Goal: Use online tool/utility: Use online tool/utility

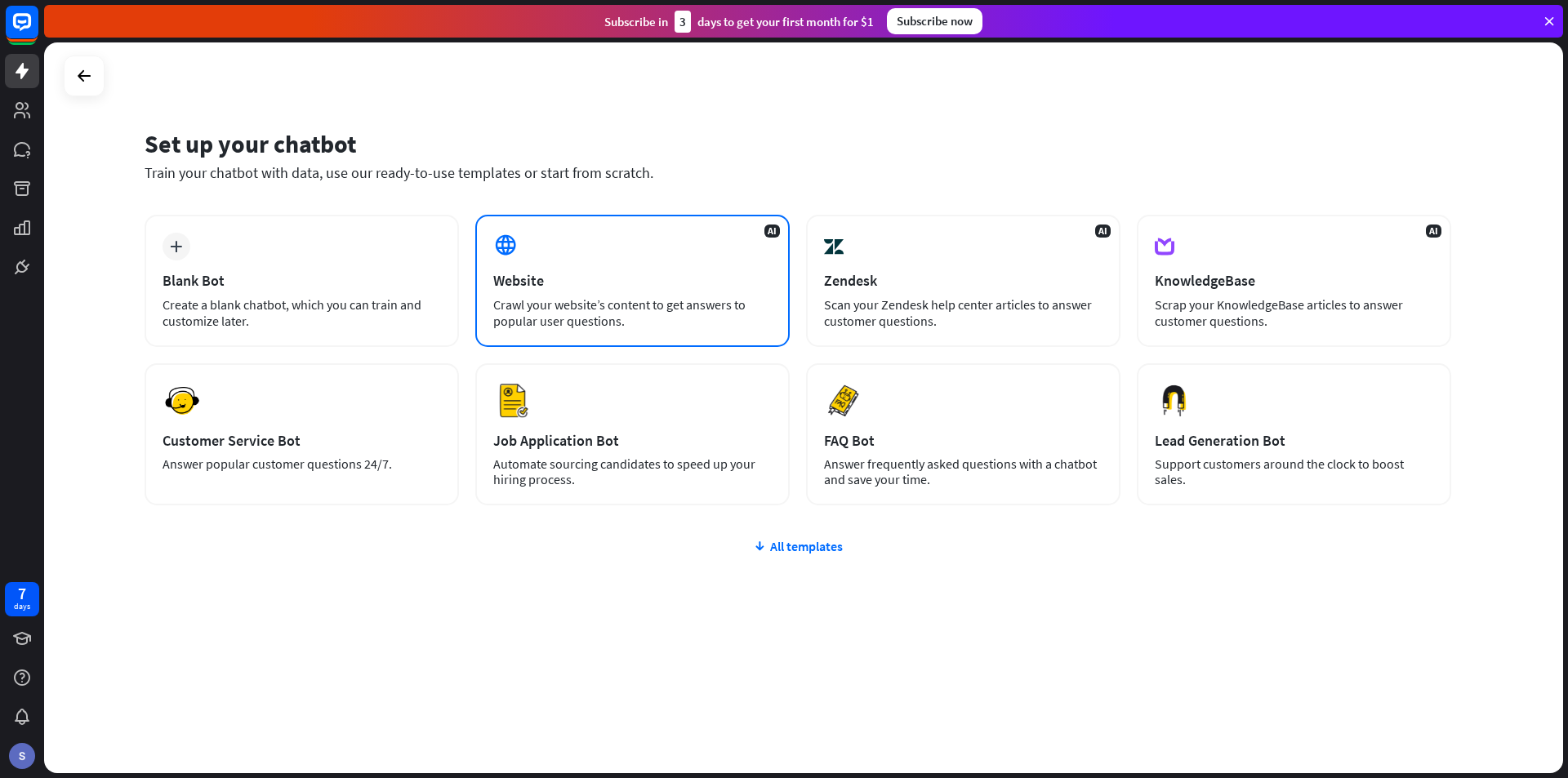
click at [572, 295] on div "AI Website Crawl your website’s content to get answers to popular user question…" at bounding box center [632, 281] width 315 height 132
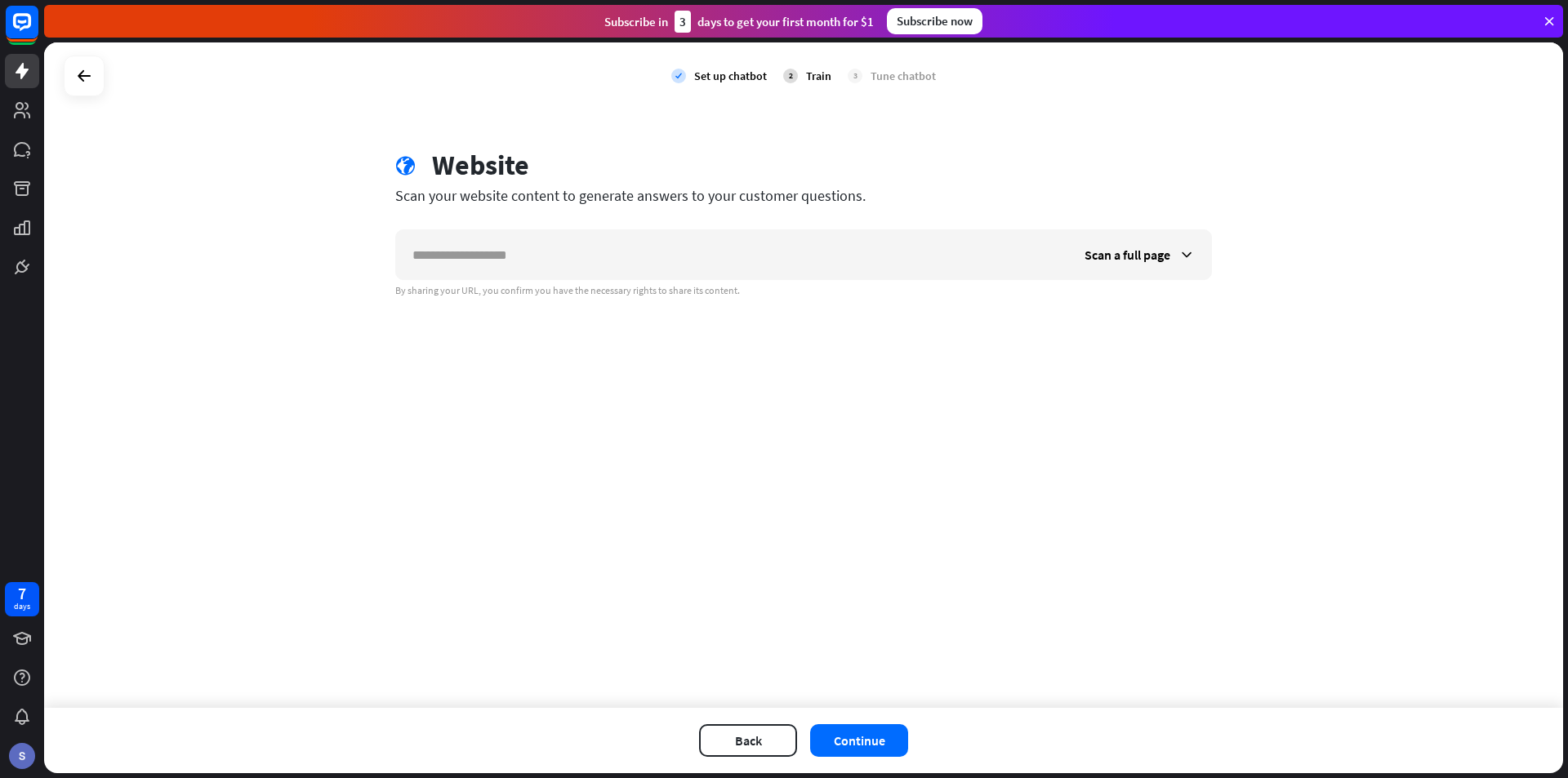
type input "******"
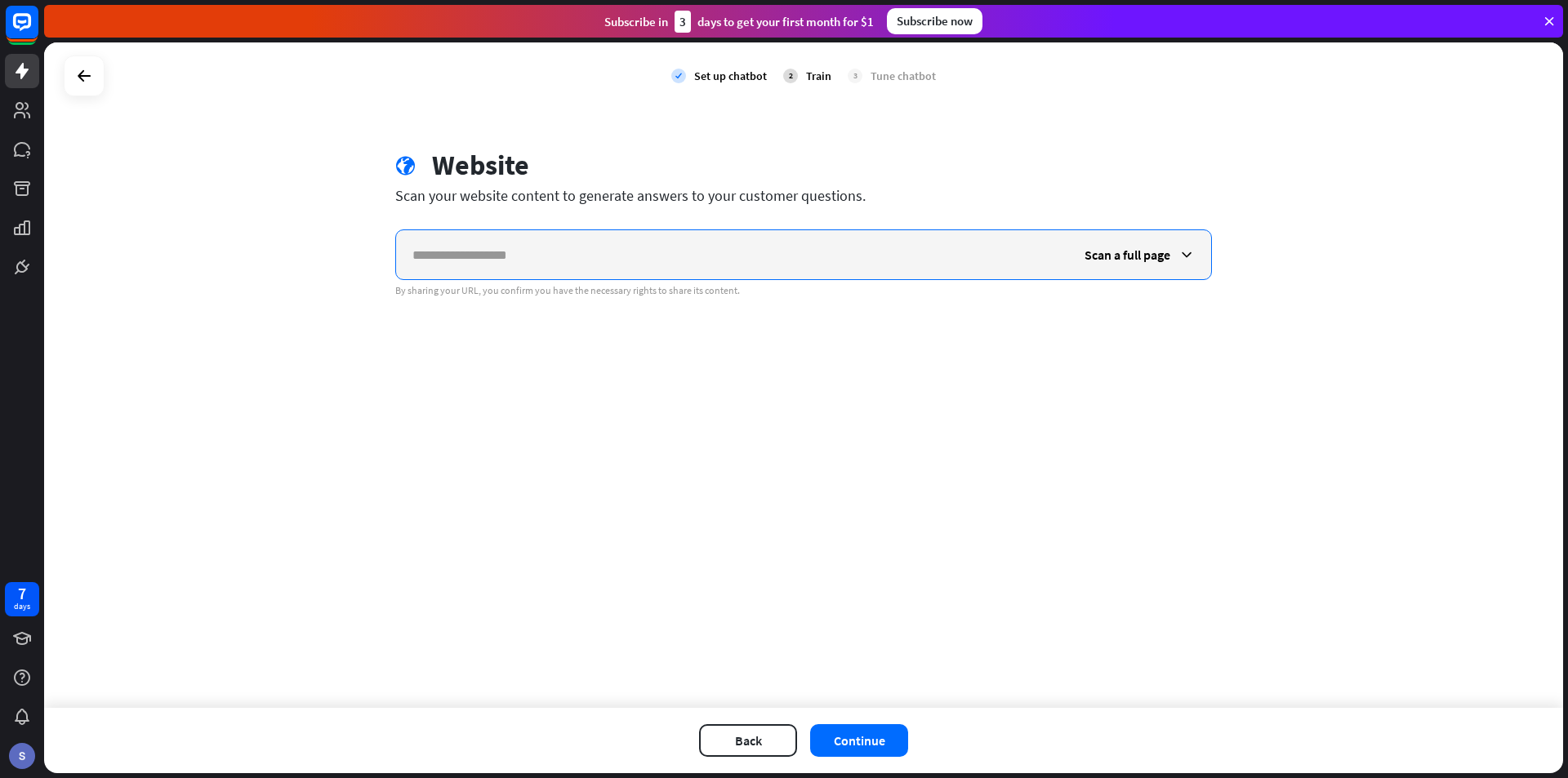
paste input "**********"
type input "**********"
click at [1170, 257] on div "Scan a full page" at bounding box center [1140, 255] width 143 height 49
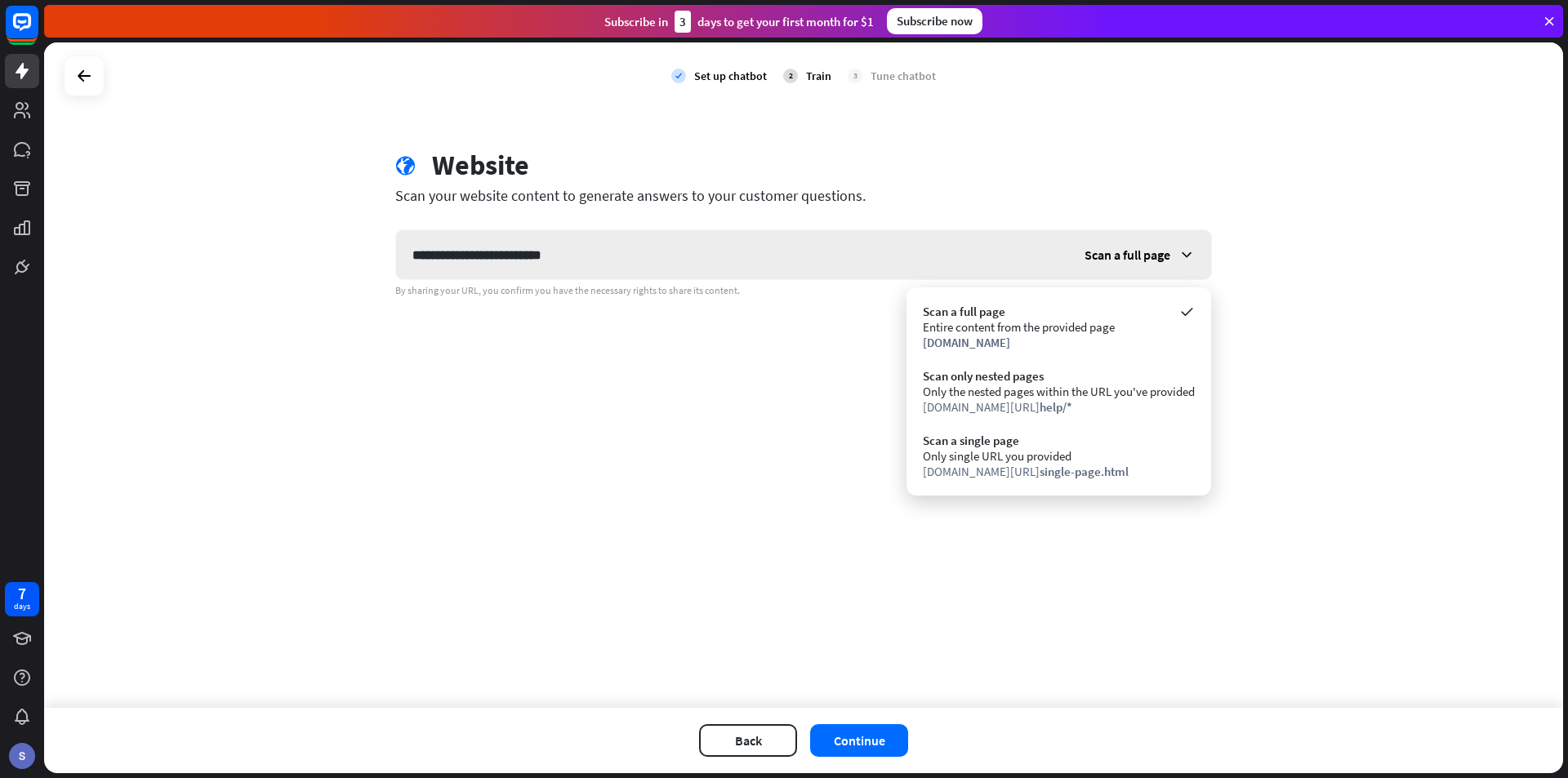
click at [1170, 257] on div "Scan a full page" at bounding box center [1140, 255] width 143 height 49
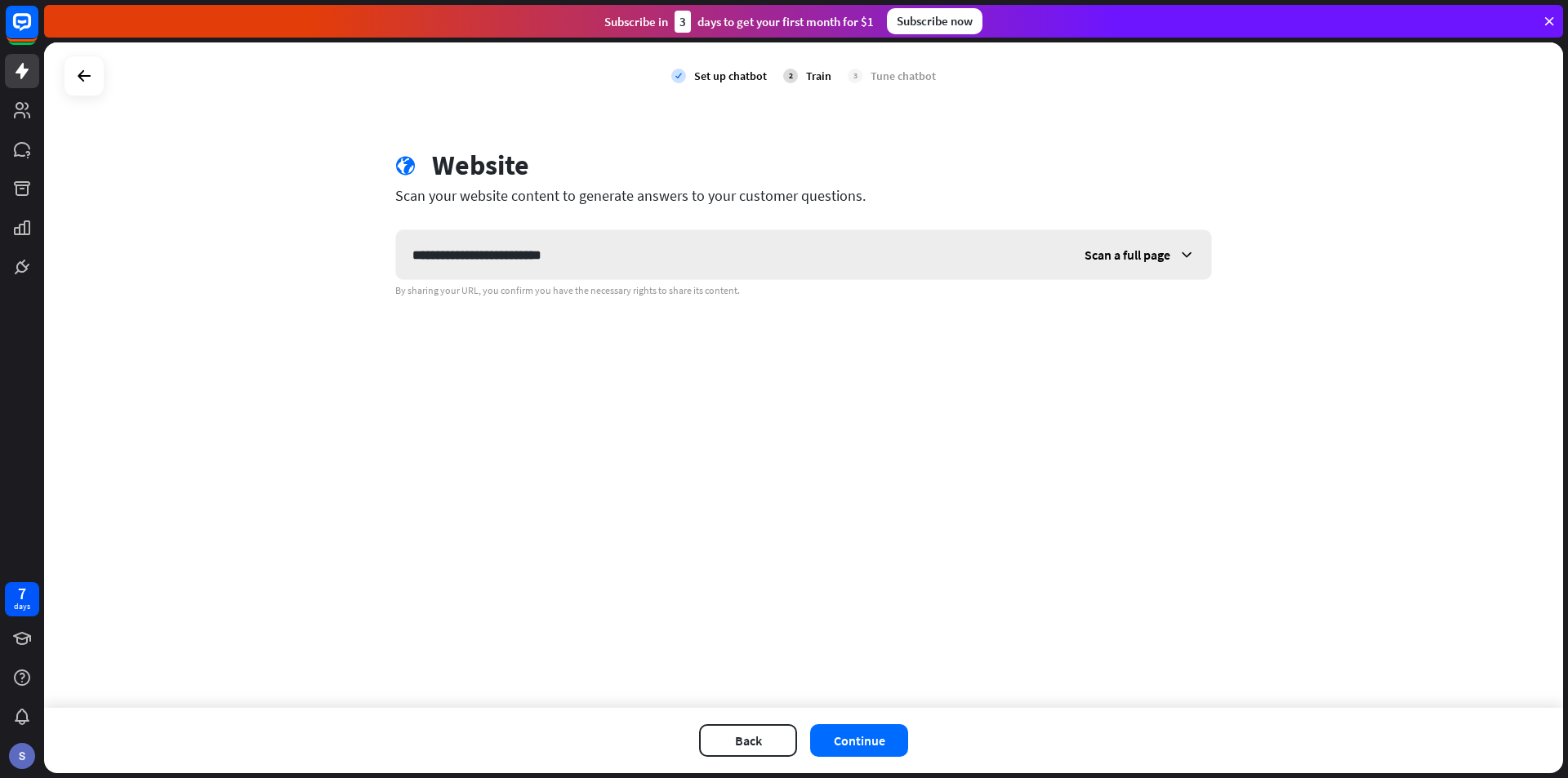
click at [1110, 260] on span "Scan a full page" at bounding box center [1127, 255] width 86 height 17
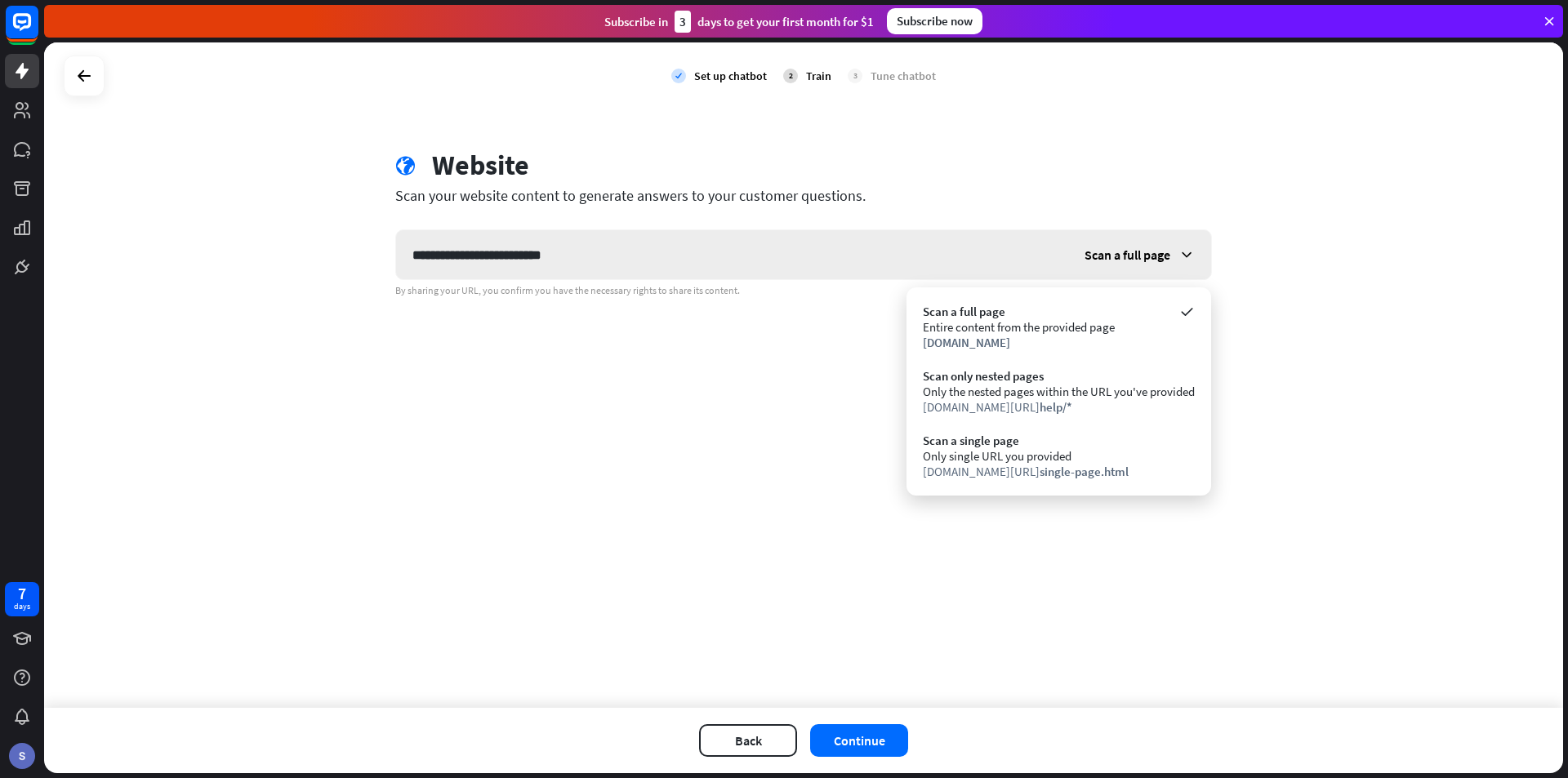
click at [1110, 260] on span "Scan a full page" at bounding box center [1127, 255] width 86 height 17
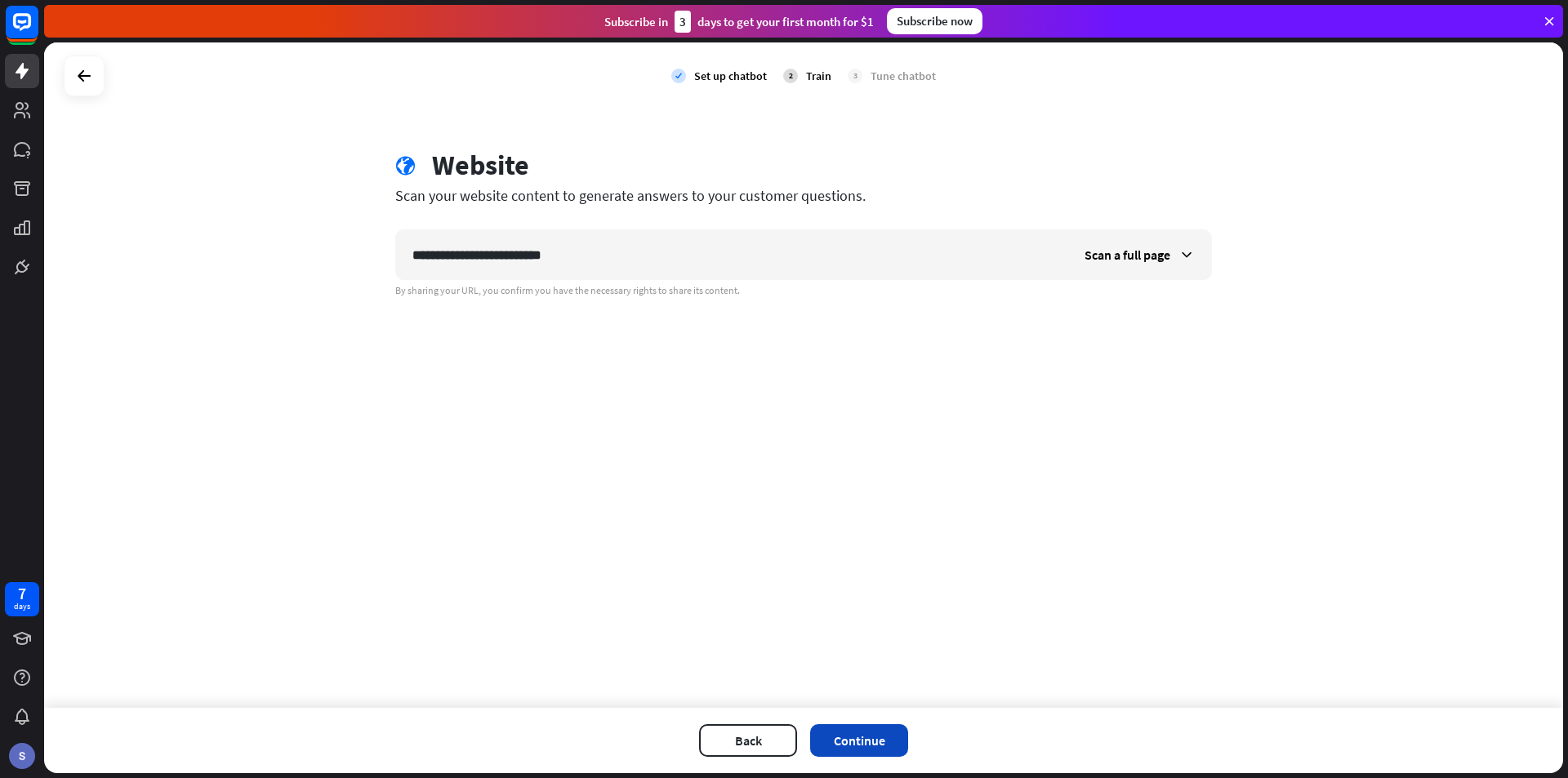
click at [877, 735] on button "Continue" at bounding box center [859, 740] width 98 height 33
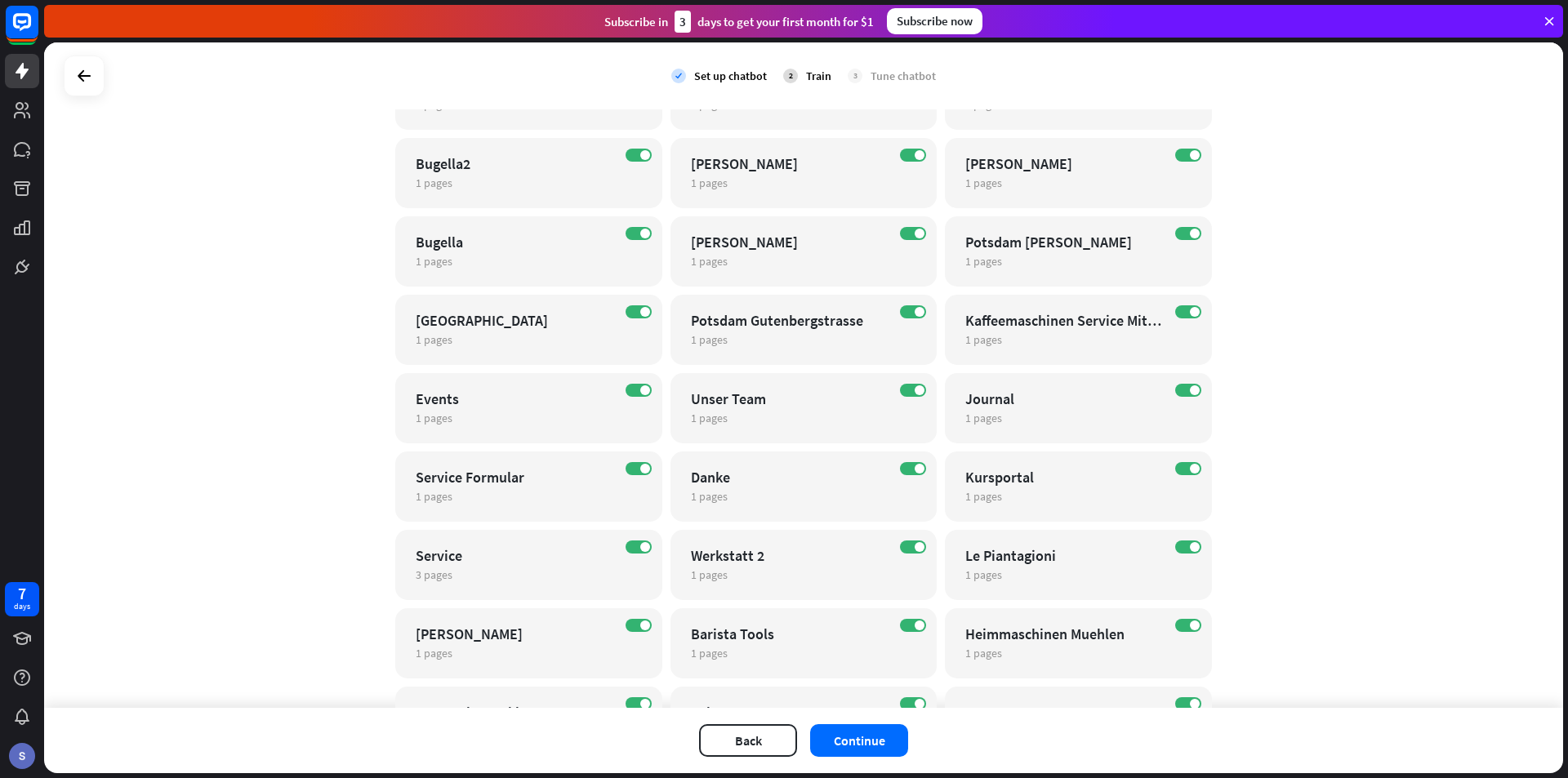
scroll to position [2179, 0]
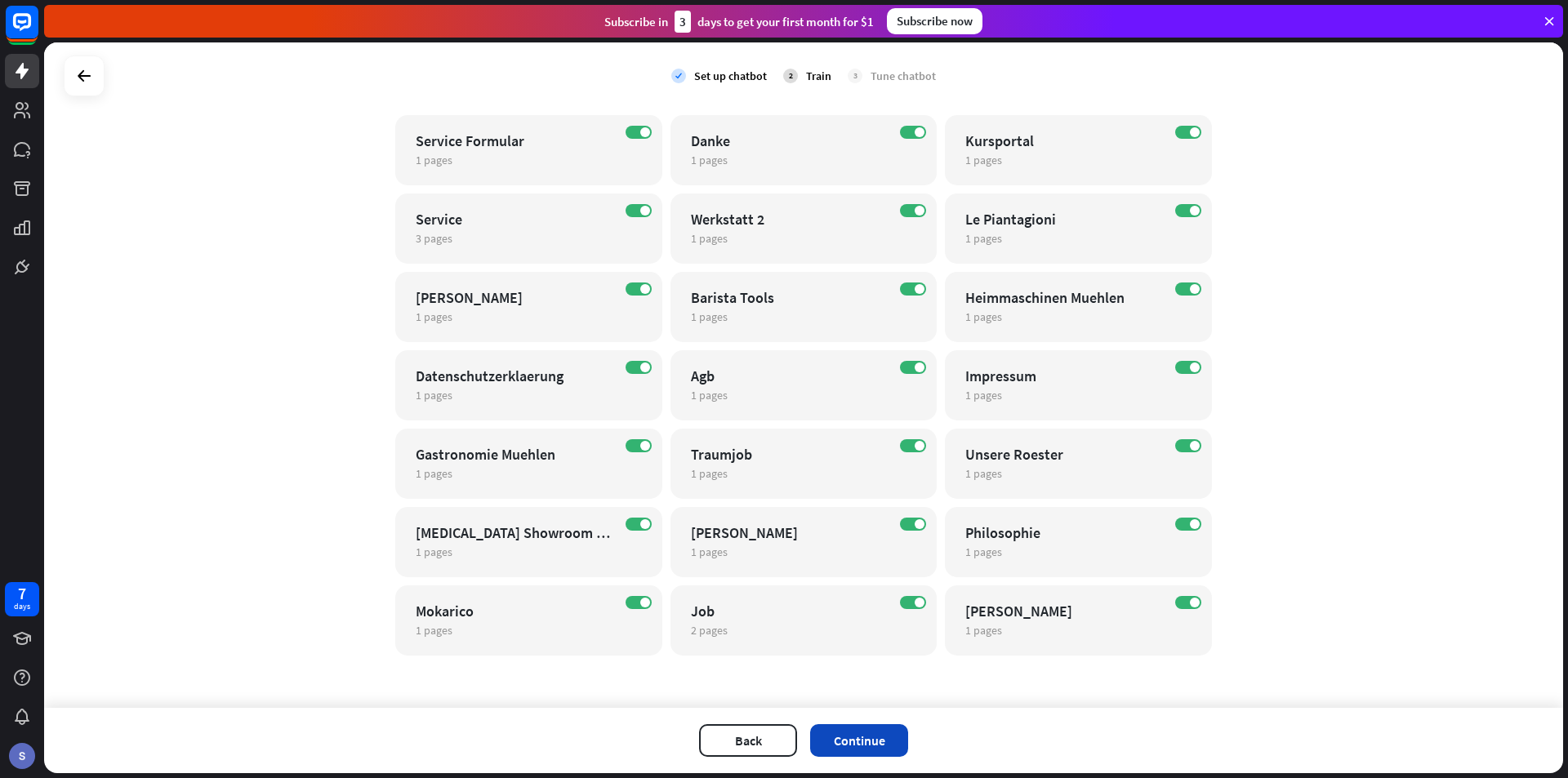
click at [858, 733] on button "Continue" at bounding box center [859, 740] width 98 height 33
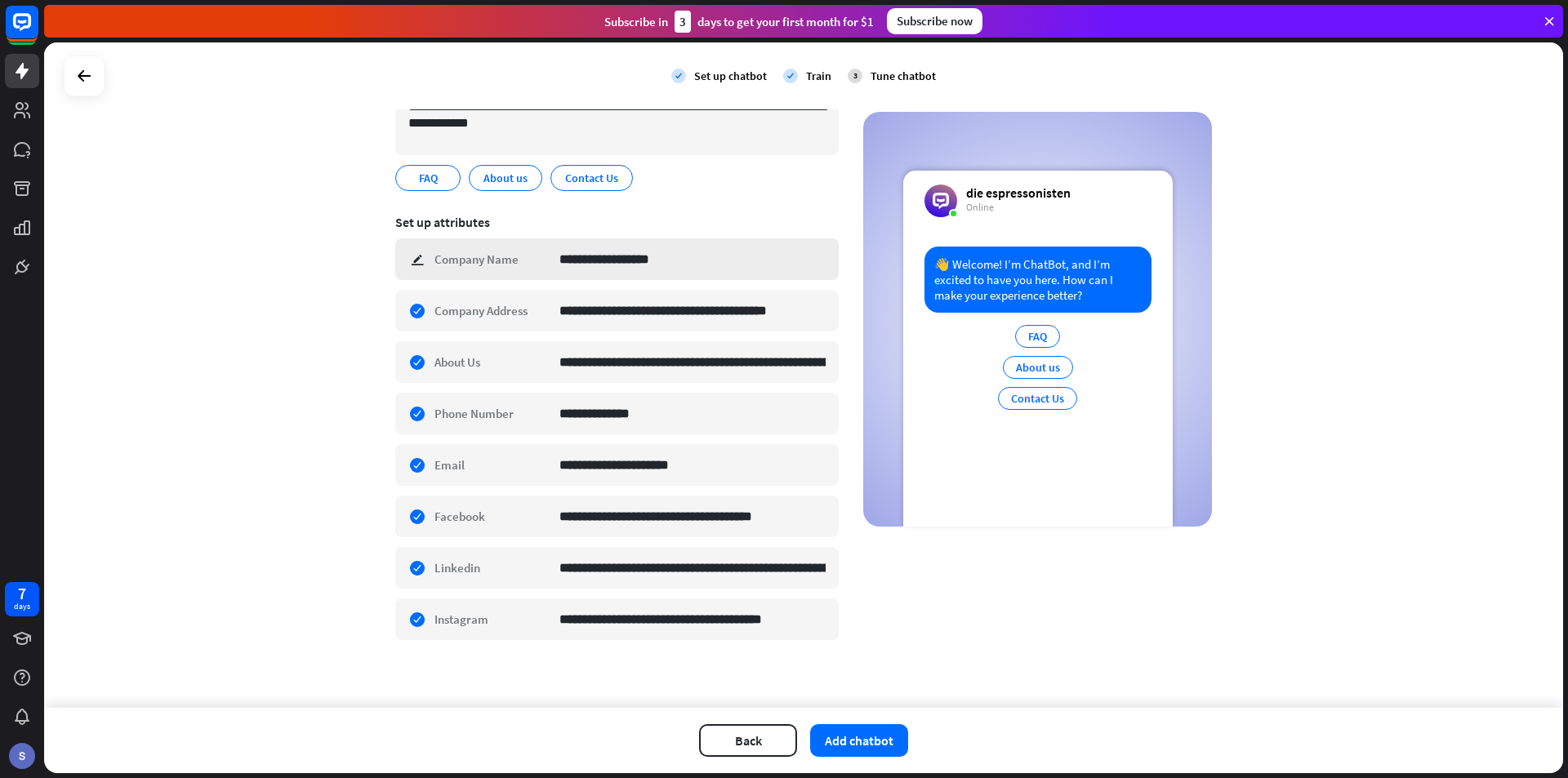
scroll to position [174, 0]
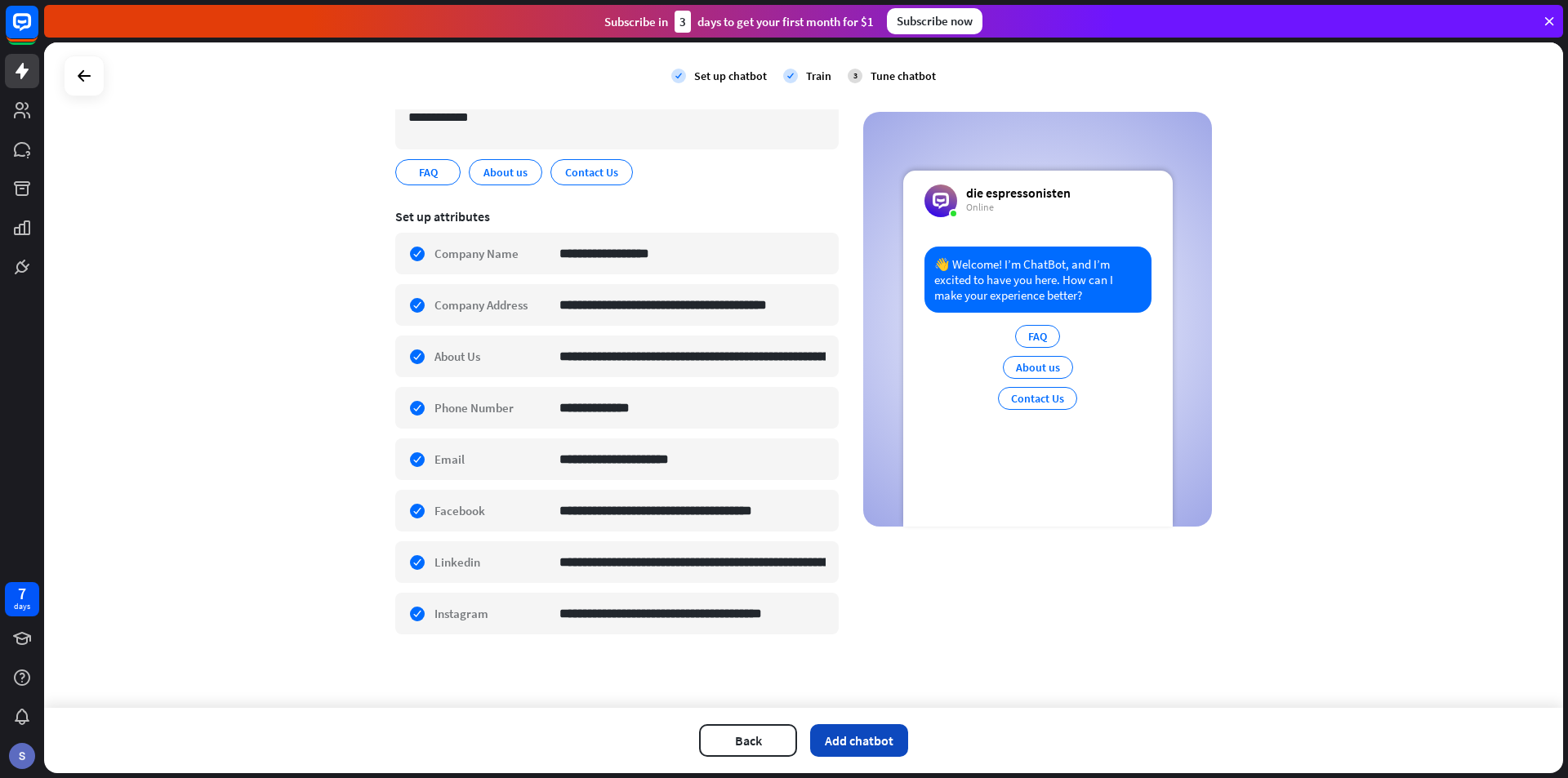
click at [853, 729] on button "Add chatbot" at bounding box center [859, 740] width 98 height 33
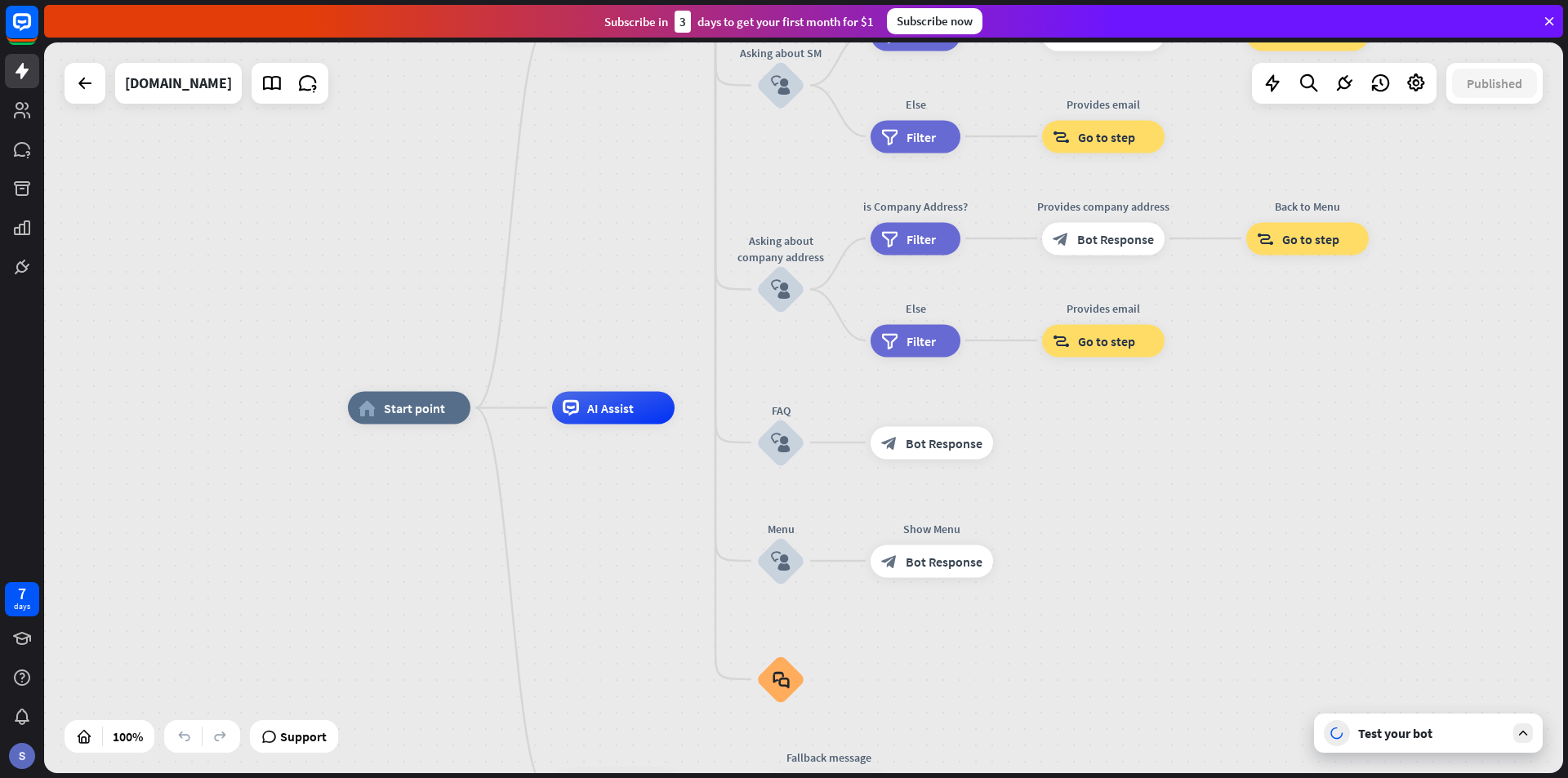
click at [1520, 737] on icon at bounding box center [1523, 733] width 15 height 15
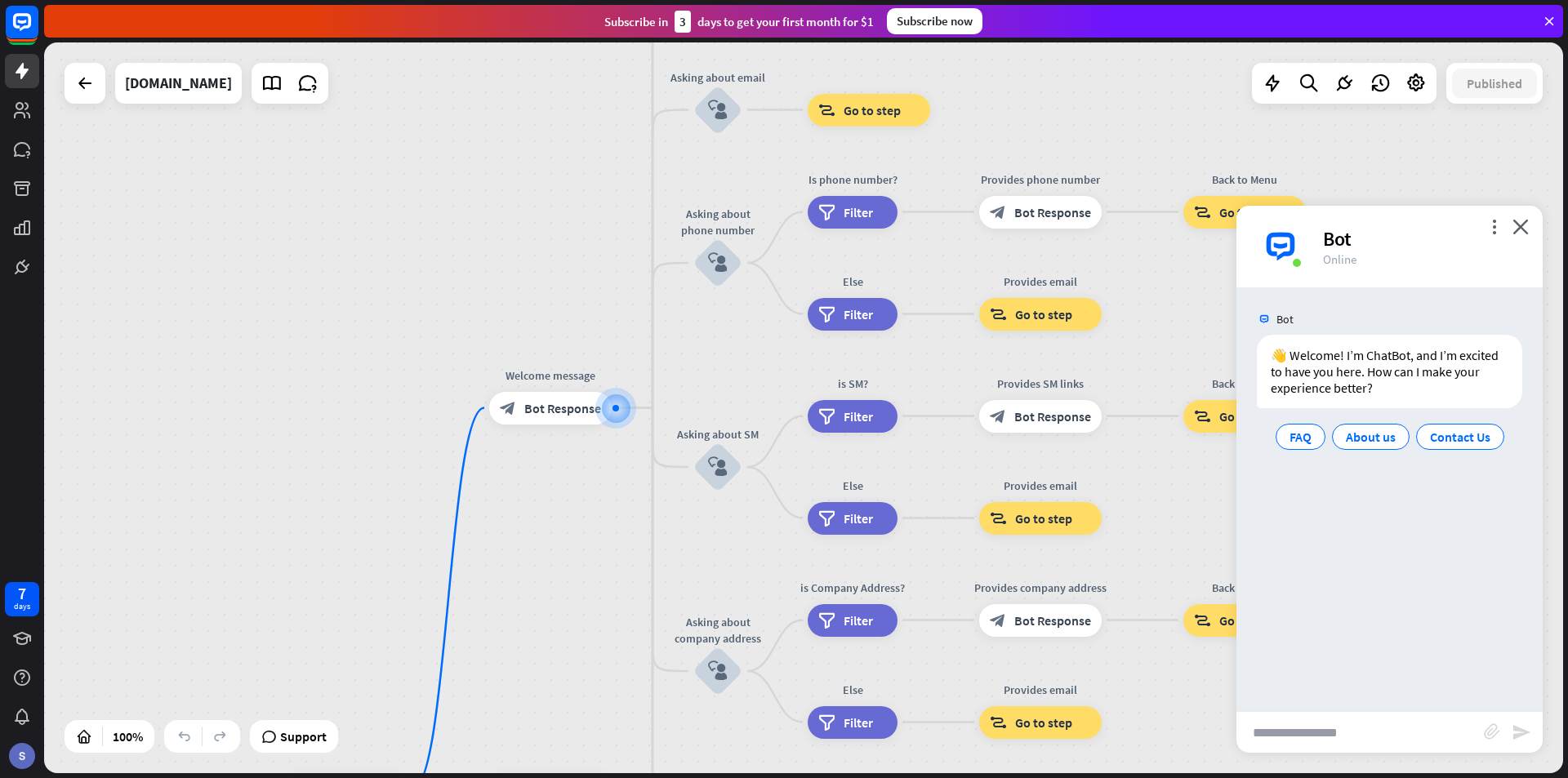
click at [1519, 218] on div "more_vert close Bot Online" at bounding box center [1390, 247] width 306 height 82
click at [1519, 228] on icon "close" at bounding box center [1521, 227] width 17 height 16
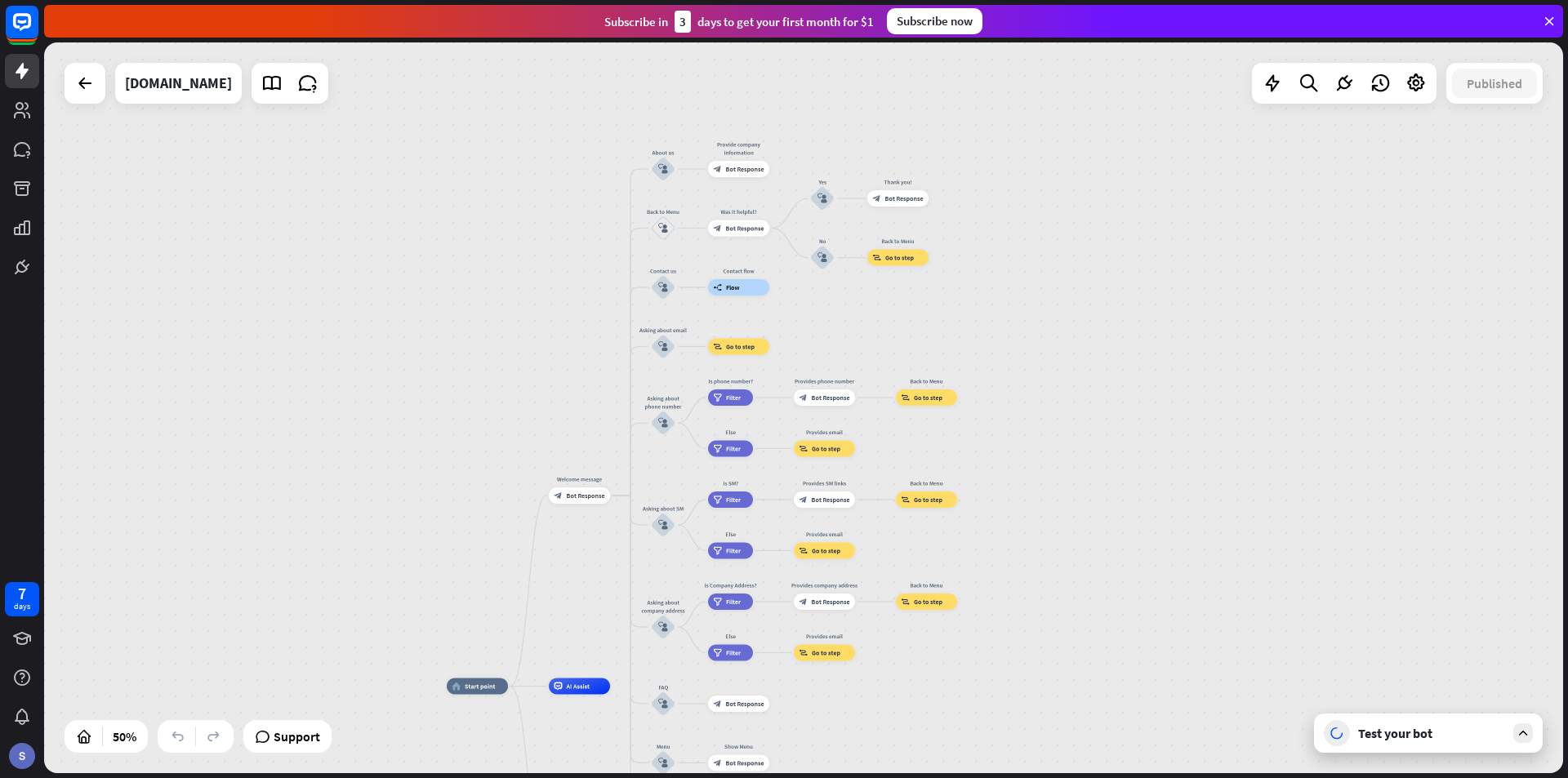
drag, startPoint x: 608, startPoint y: 369, endPoint x: 230, endPoint y: 517, distance: 405.9
click at [230, 517] on div "home_2 Start point Welcome message block_bot_response Bot Response About us blo…" at bounding box center [804, 408] width 1519 height 730
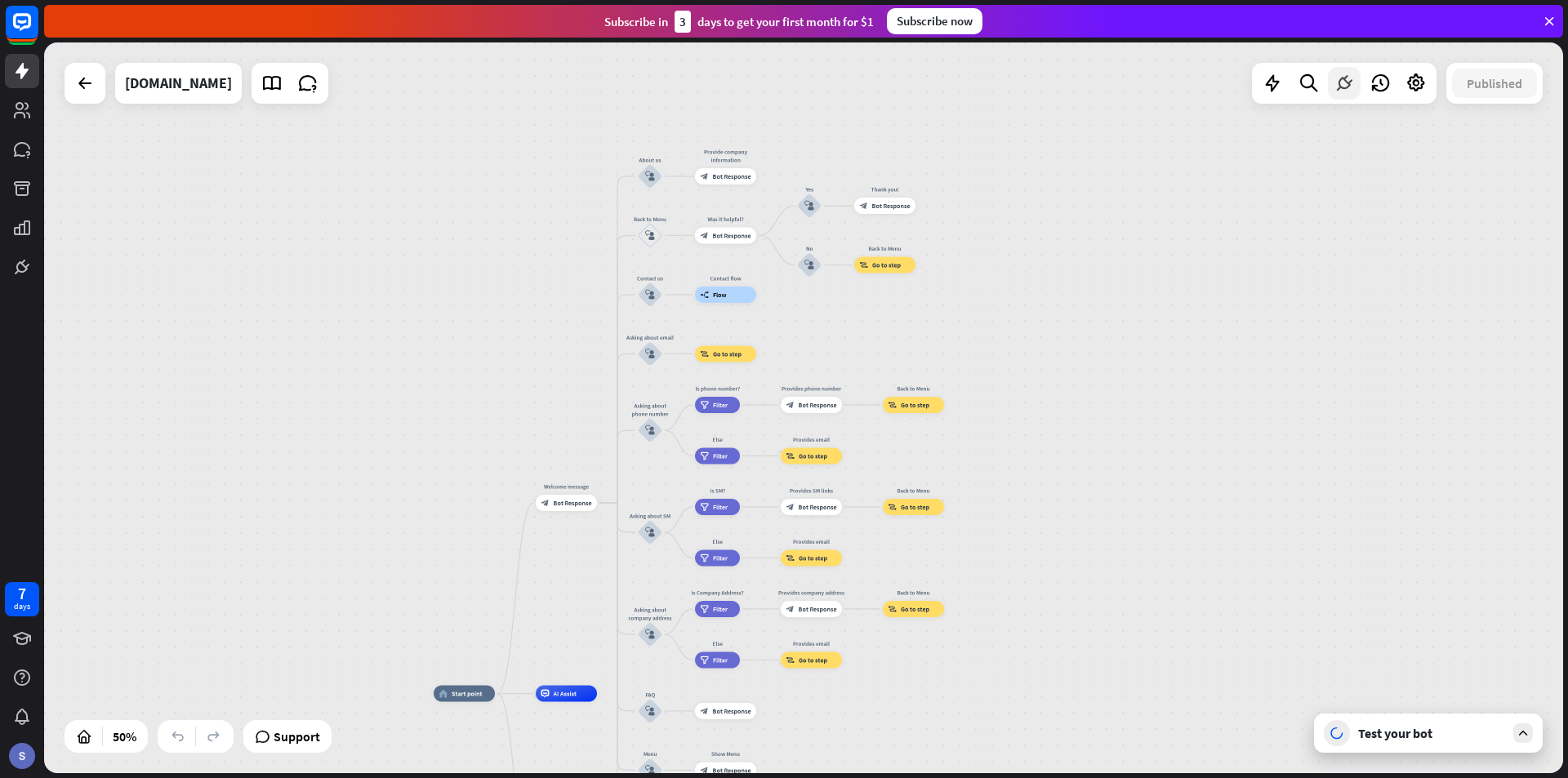
click at [1339, 82] on icon at bounding box center [1344, 83] width 21 height 21
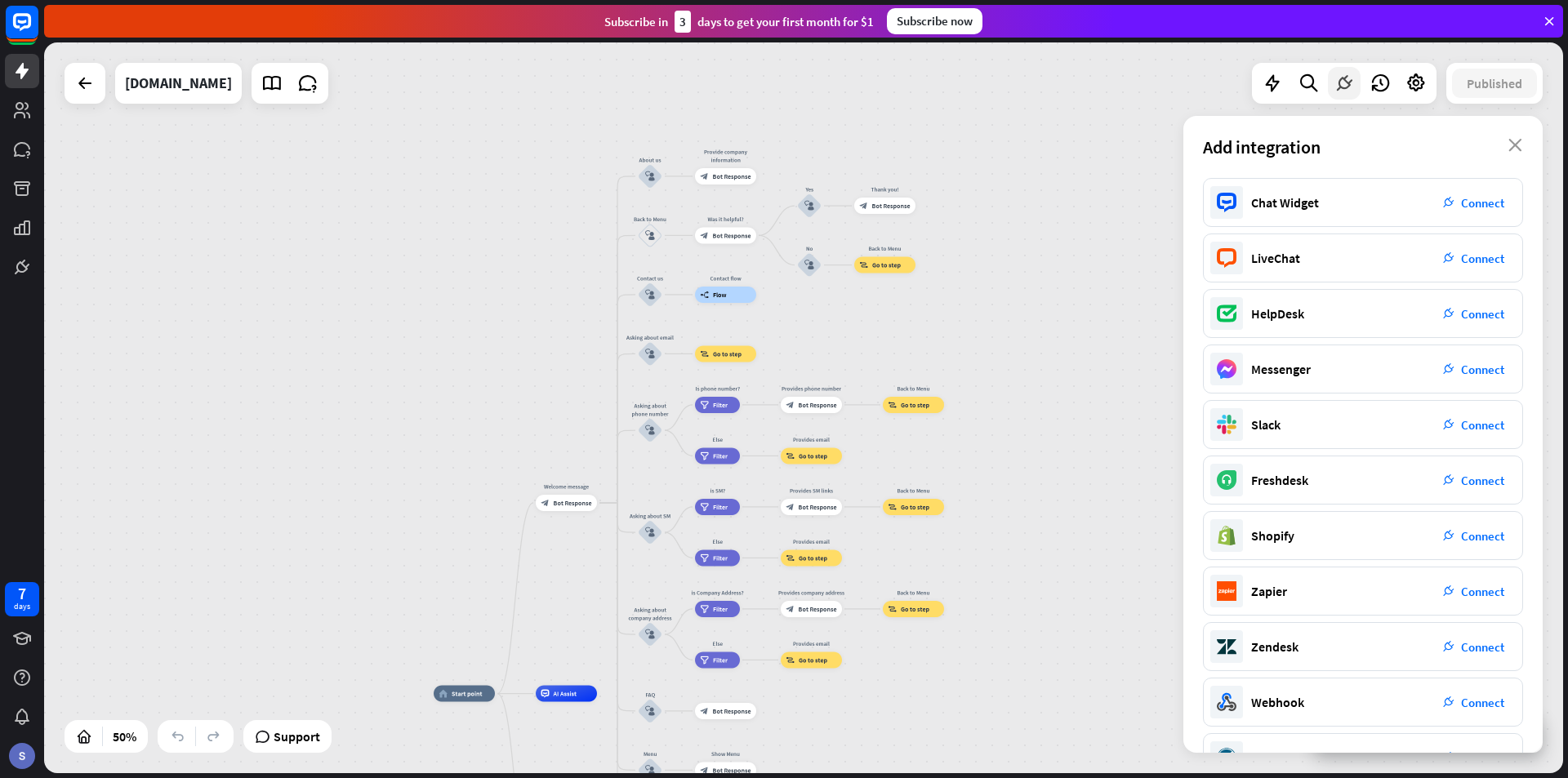
click at [1339, 82] on icon at bounding box center [1344, 83] width 21 height 21
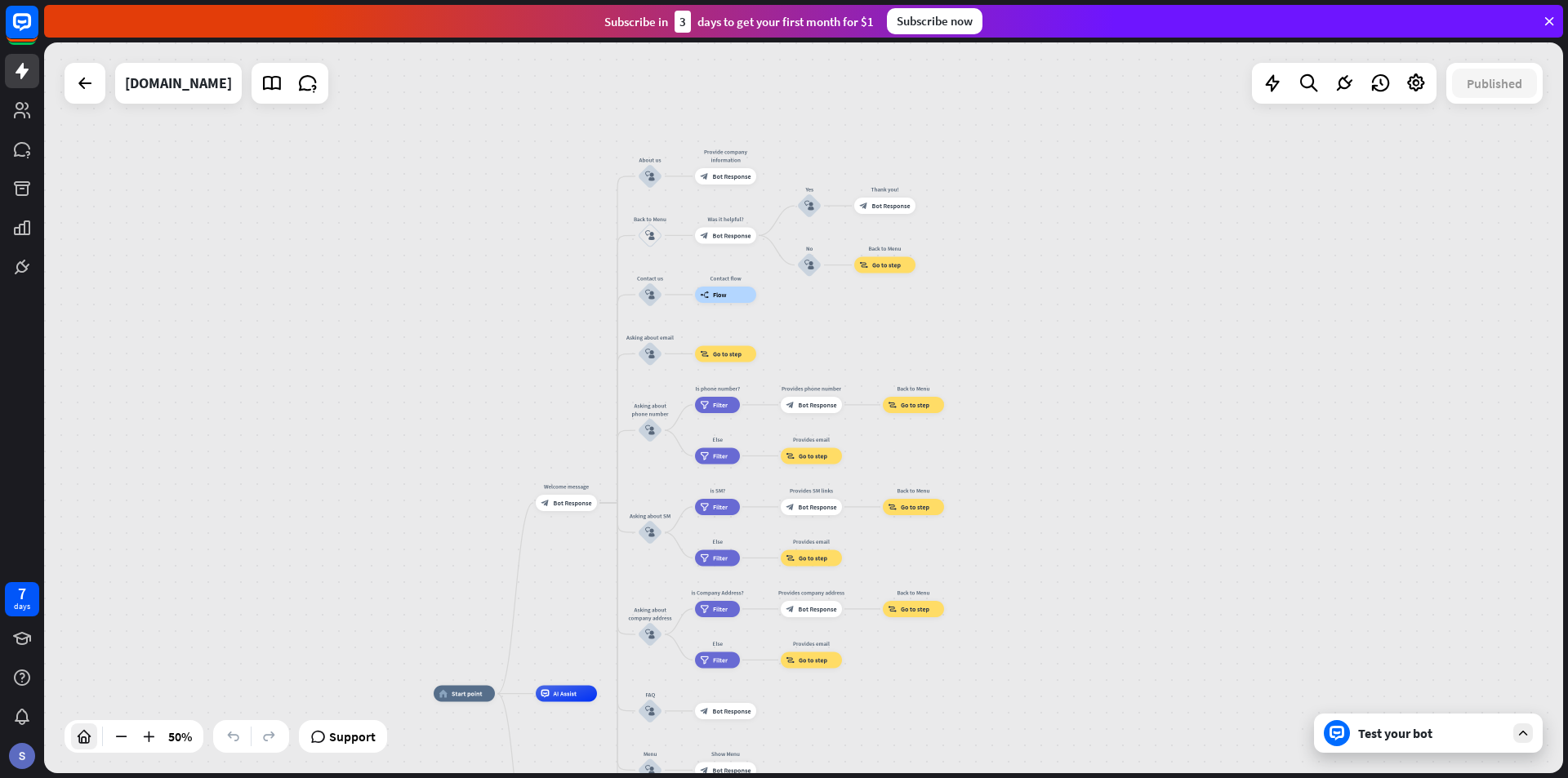
click at [88, 742] on icon at bounding box center [84, 737] width 17 height 17
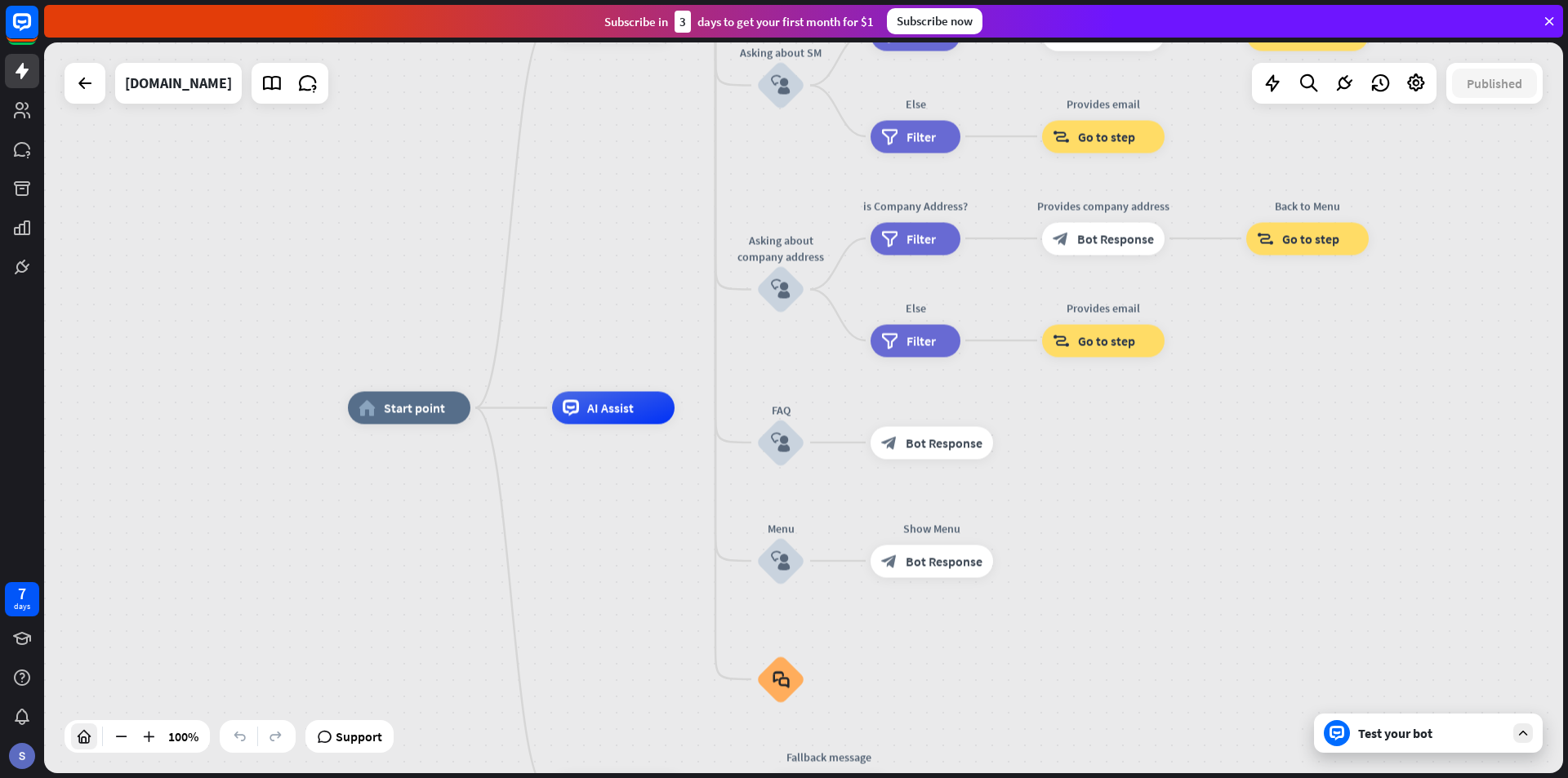
click at [88, 742] on icon at bounding box center [84, 737] width 17 height 17
click at [18, 31] on rect at bounding box center [21, 21] width 36 height 36
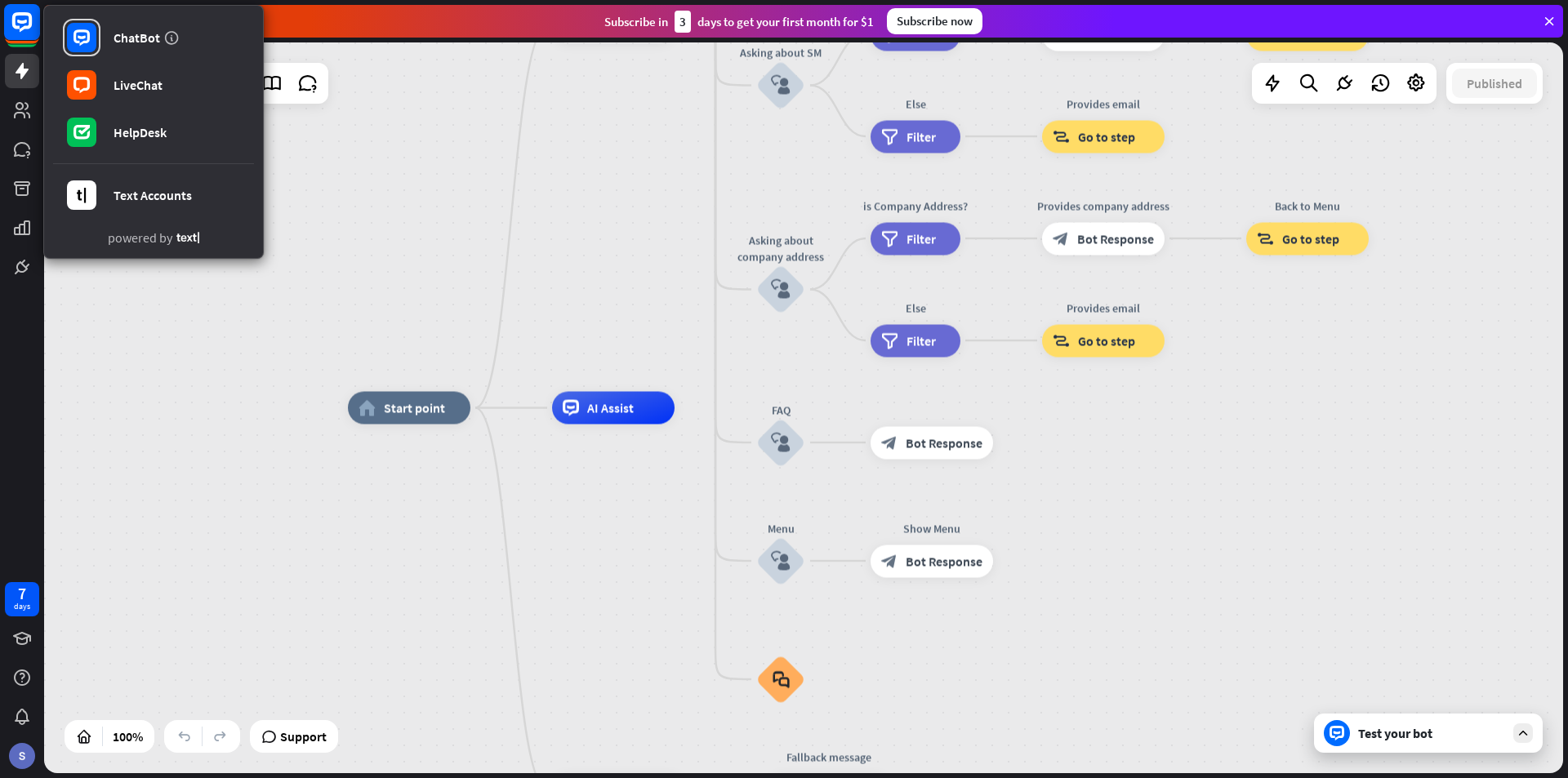
click at [18, 31] on rect at bounding box center [21, 21] width 36 height 36
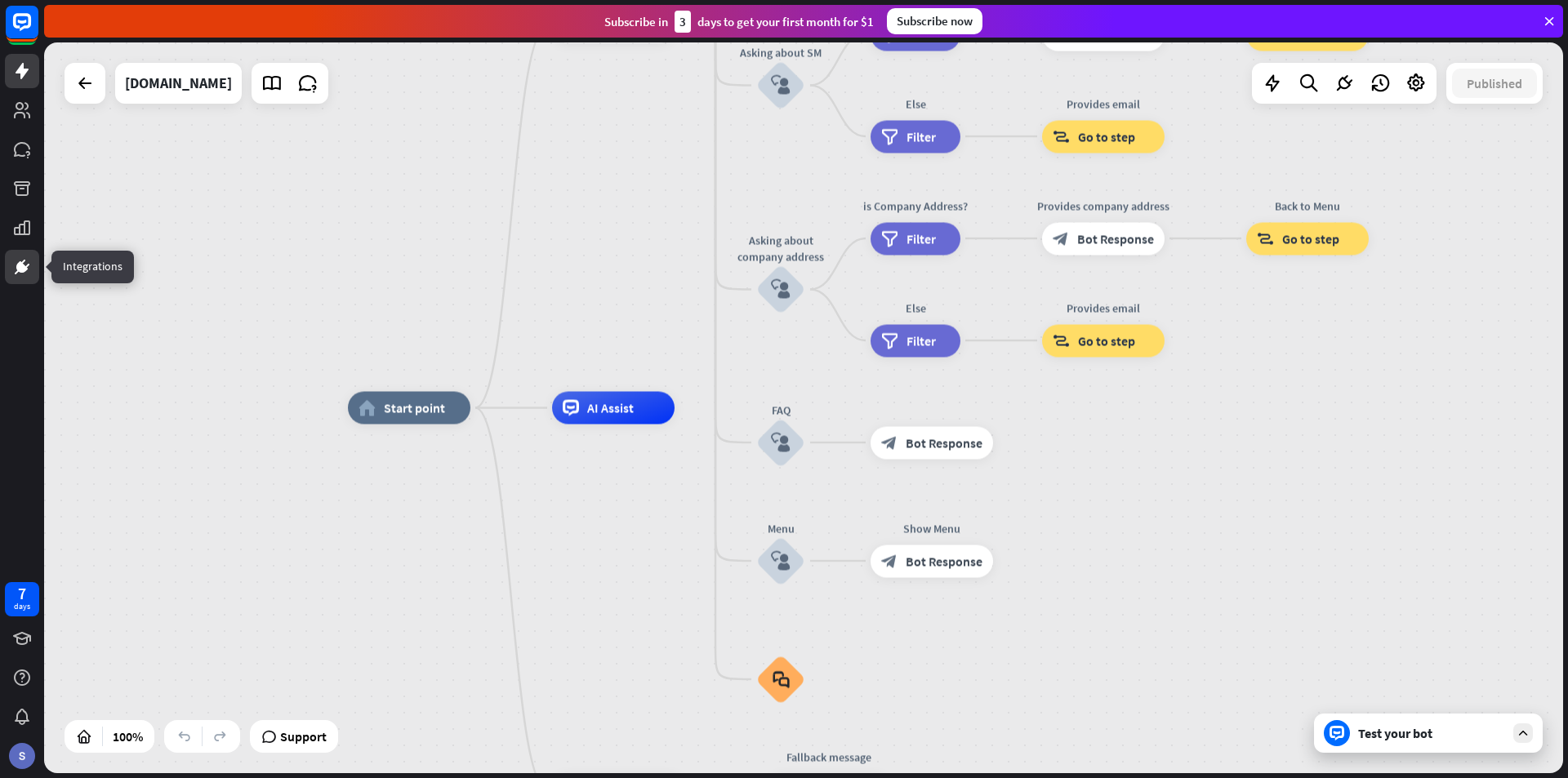
click at [21, 270] on icon at bounding box center [21, 267] width 10 height 10
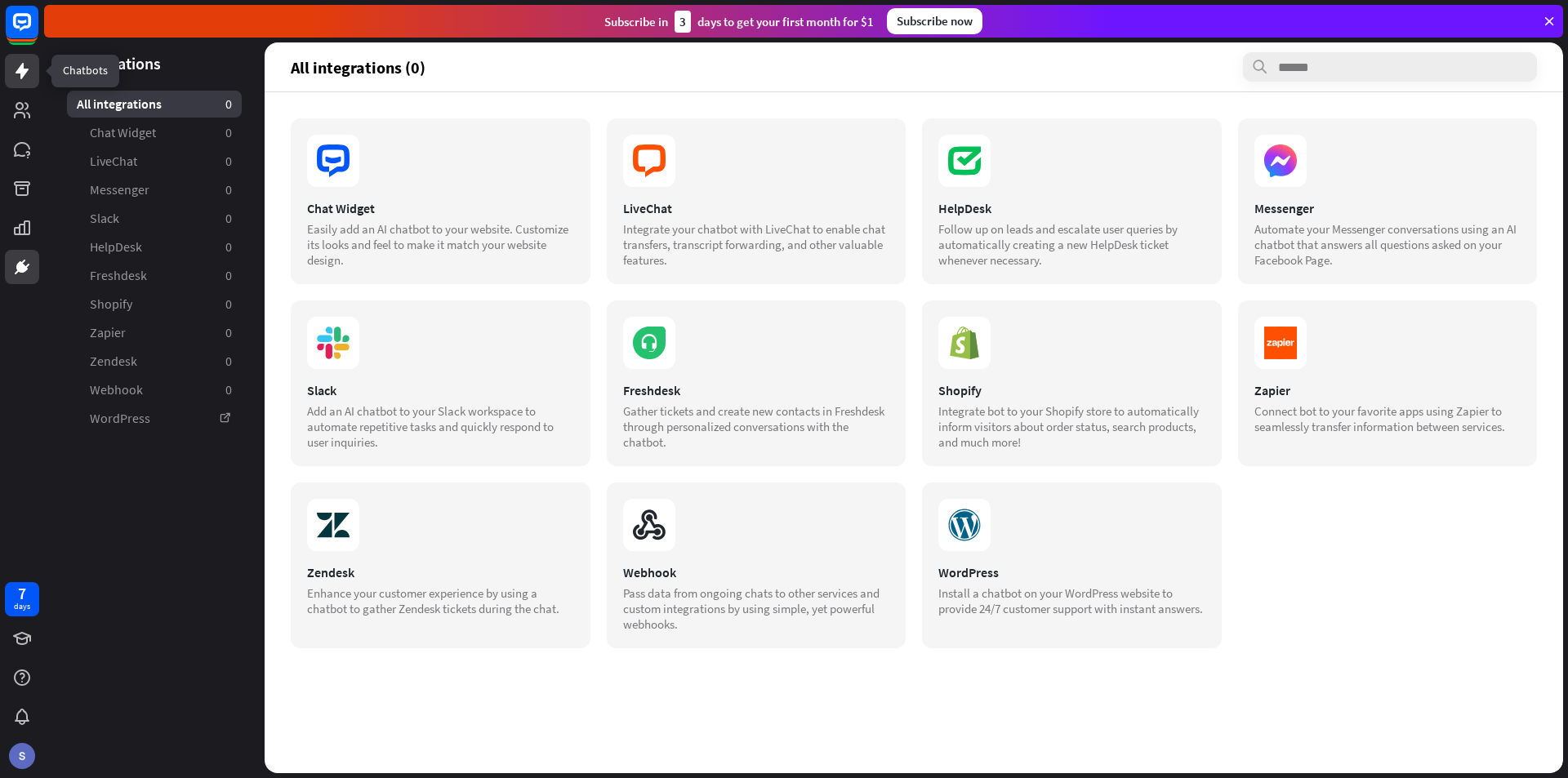
click at [11, 54] on link at bounding box center [21, 71] width 35 height 35
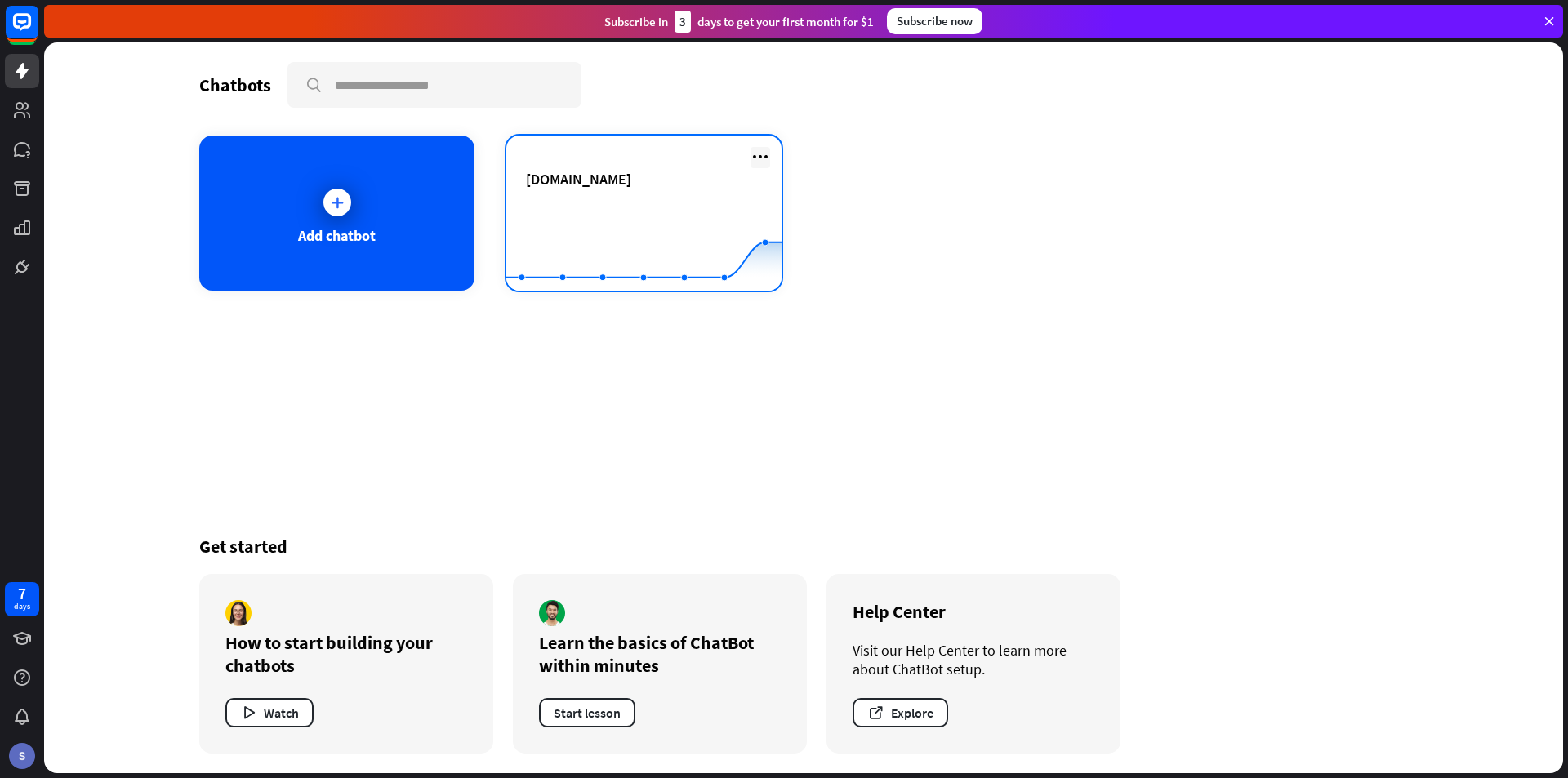
click at [759, 156] on icon at bounding box center [760, 157] width 20 height 20
